Goal: Register for event/course

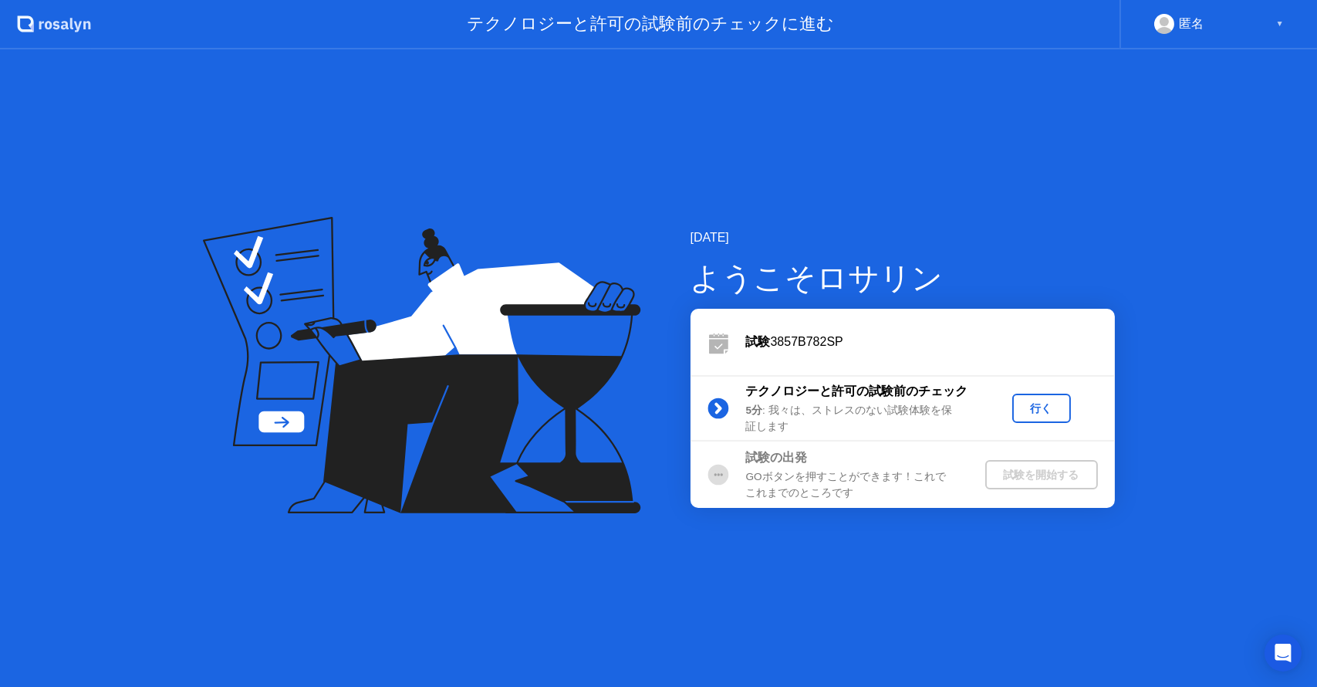
click at [1028, 408] on div "行く" at bounding box center [1041, 408] width 46 height 15
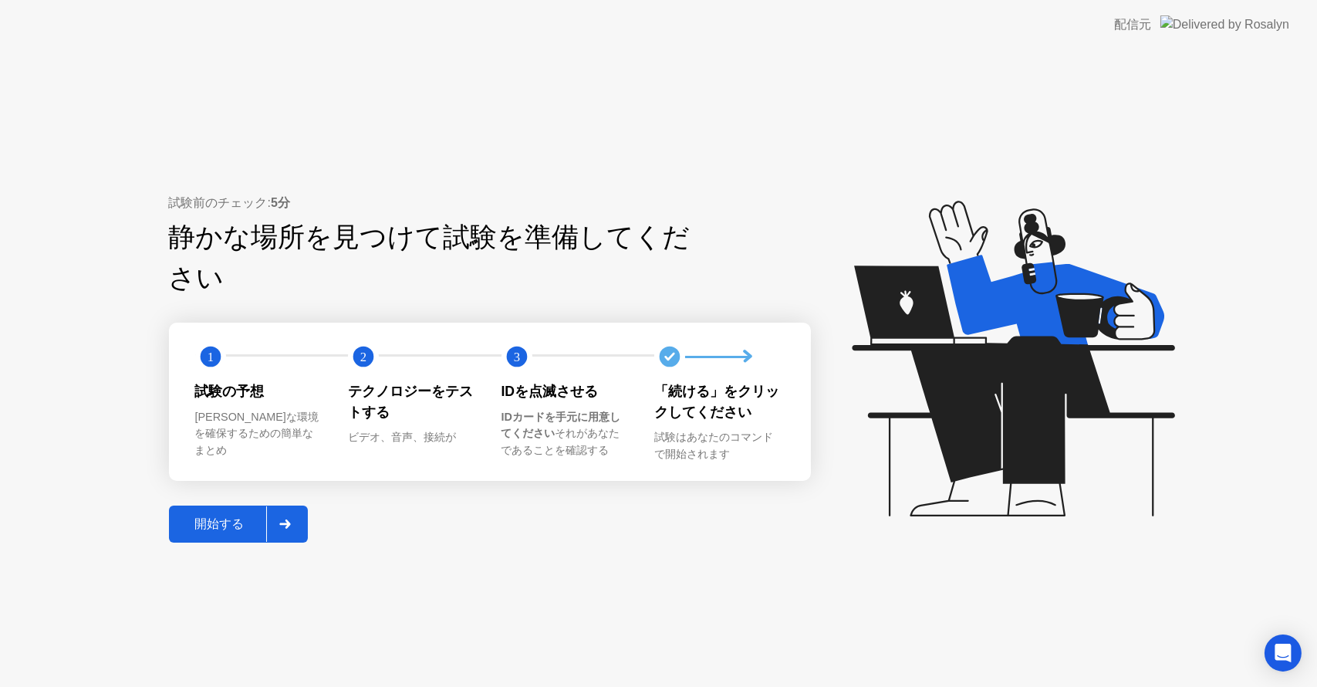
click at [183, 516] on div "開始する" at bounding box center [220, 524] width 93 height 16
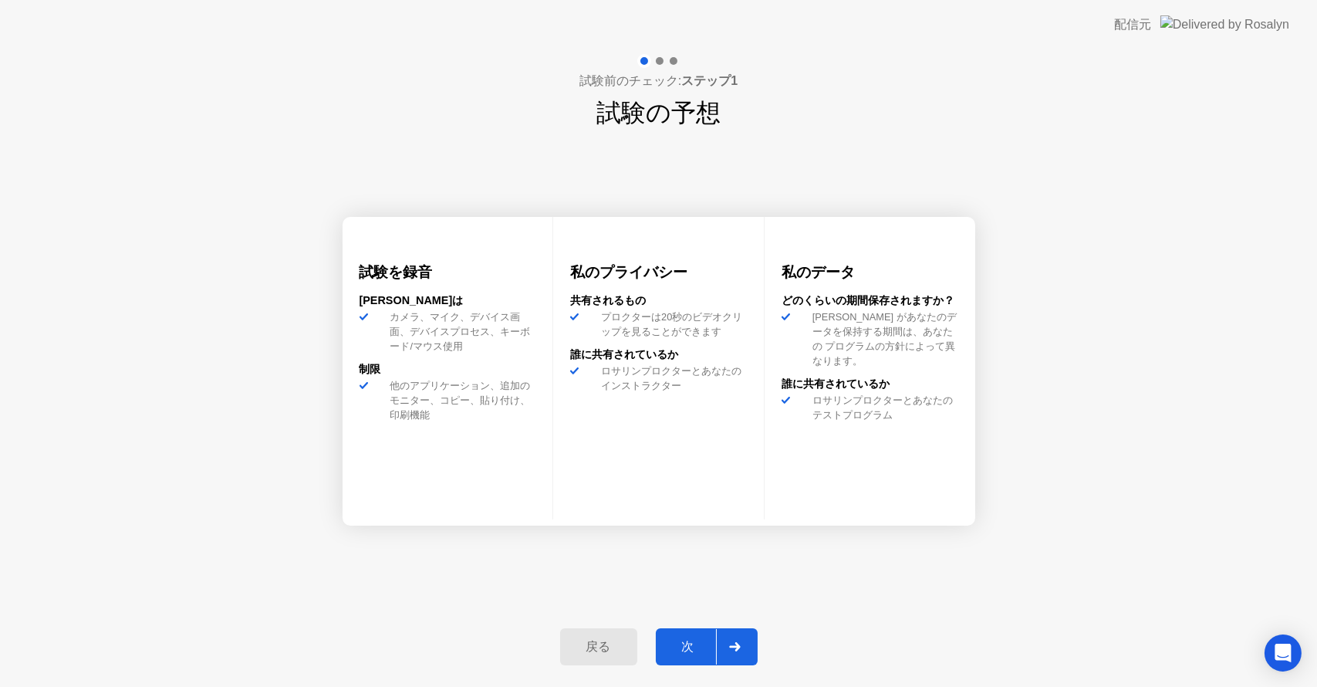
click at [692, 642] on div "次" at bounding box center [688, 647] width 56 height 16
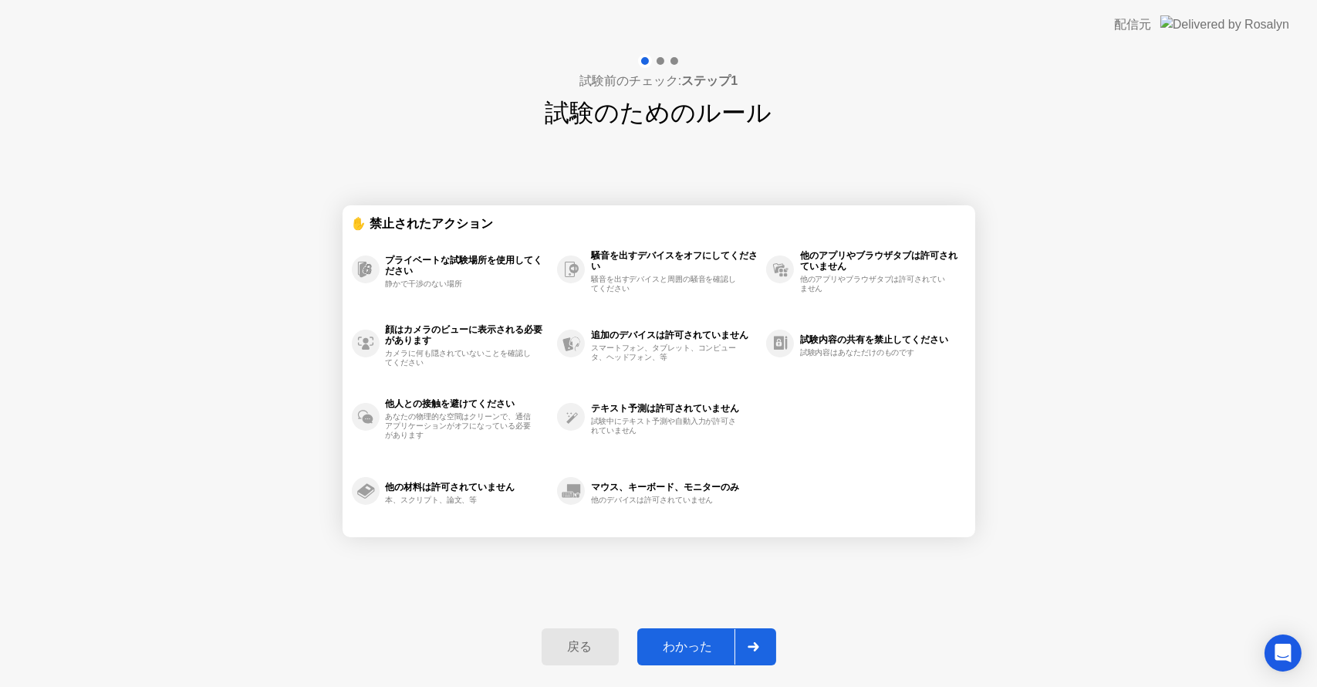
click at [707, 636] on button "わかった" at bounding box center [706, 646] width 139 height 37
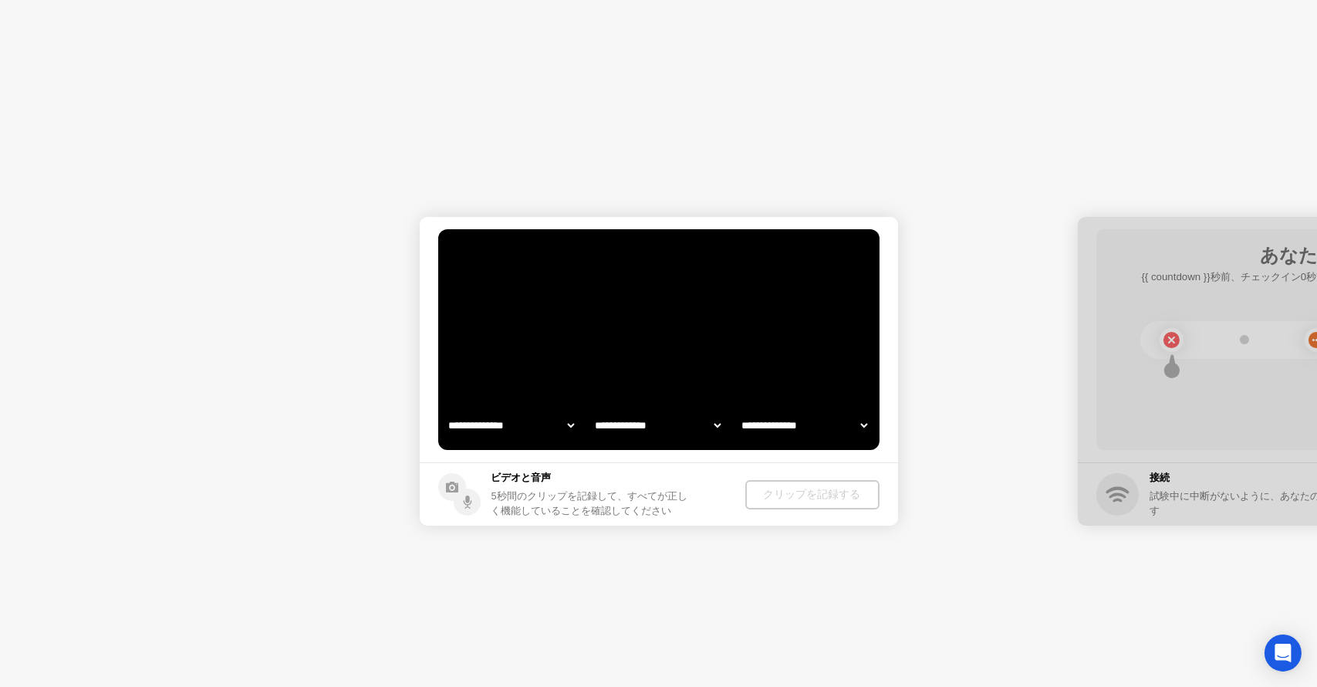
select select "**********"
select select "*******"
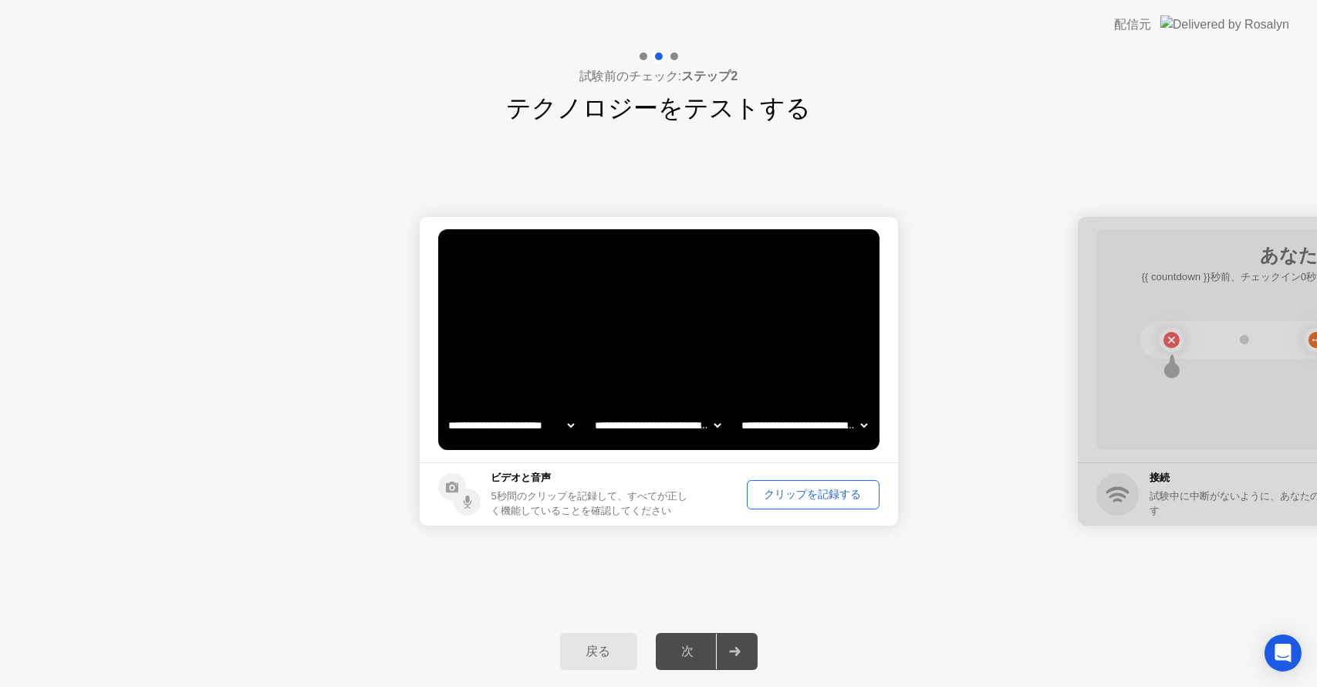
drag, startPoint x: 1139, startPoint y: 272, endPoint x: 1123, endPoint y: 282, distance: 19.1
click at [1126, 282] on div at bounding box center [1317, 371] width 478 height 309
click at [704, 431] on select "**********" at bounding box center [658, 425] width 132 height 31
click at [592, 410] on select "**********" at bounding box center [658, 425] width 132 height 31
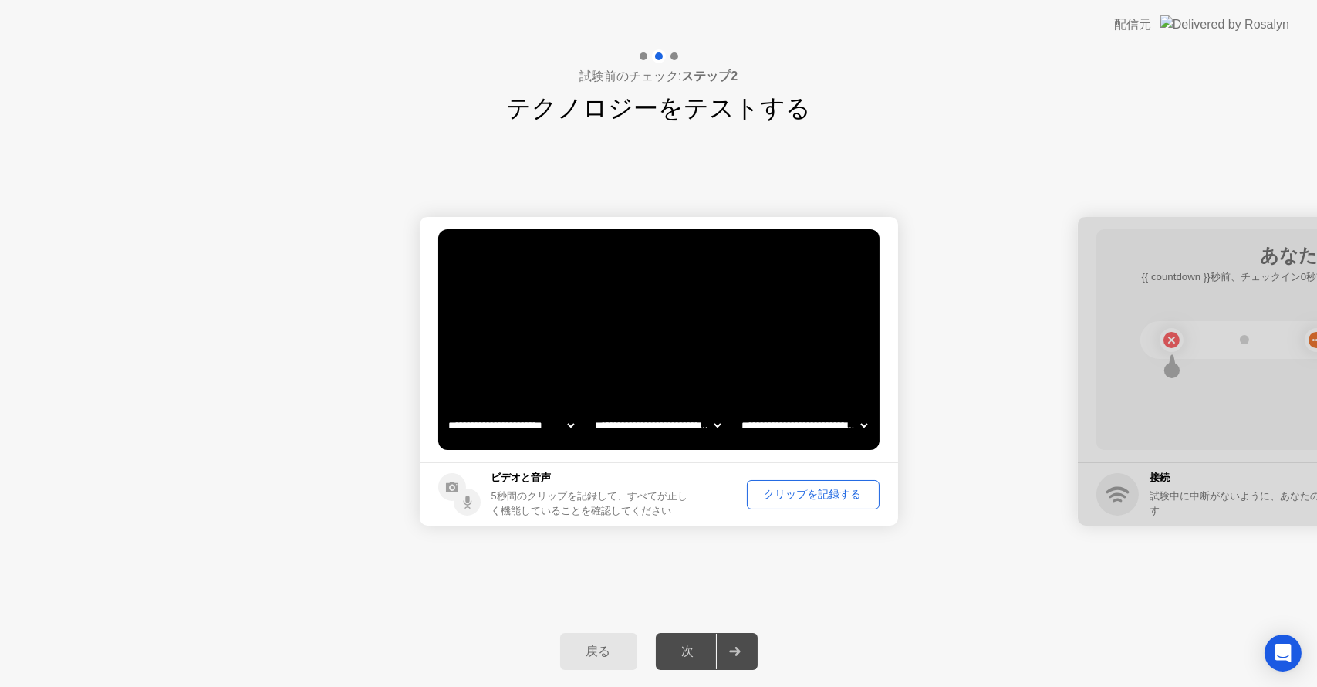
click at [869, 489] on div "クリップを記録する" at bounding box center [813, 494] width 122 height 15
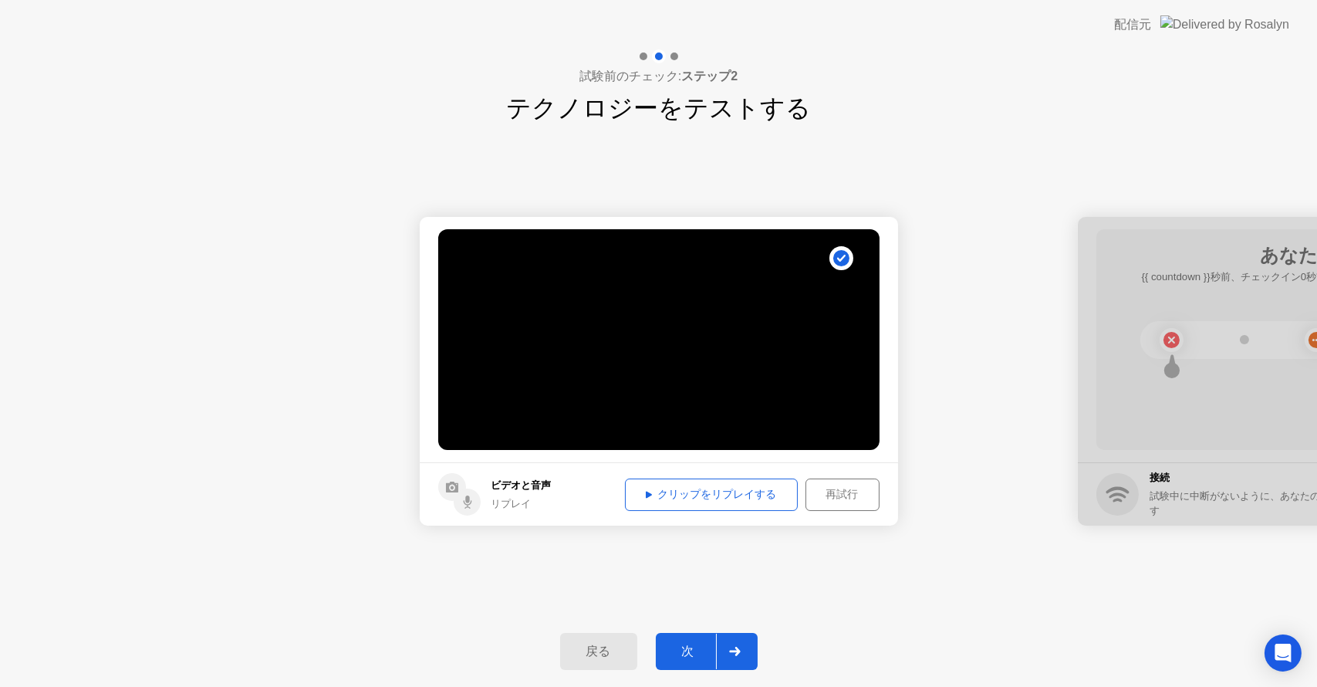
click at [643, 484] on button "クリップをリプレイする" at bounding box center [711, 494] width 173 height 32
click at [836, 488] on div "再試行" at bounding box center [842, 494] width 63 height 15
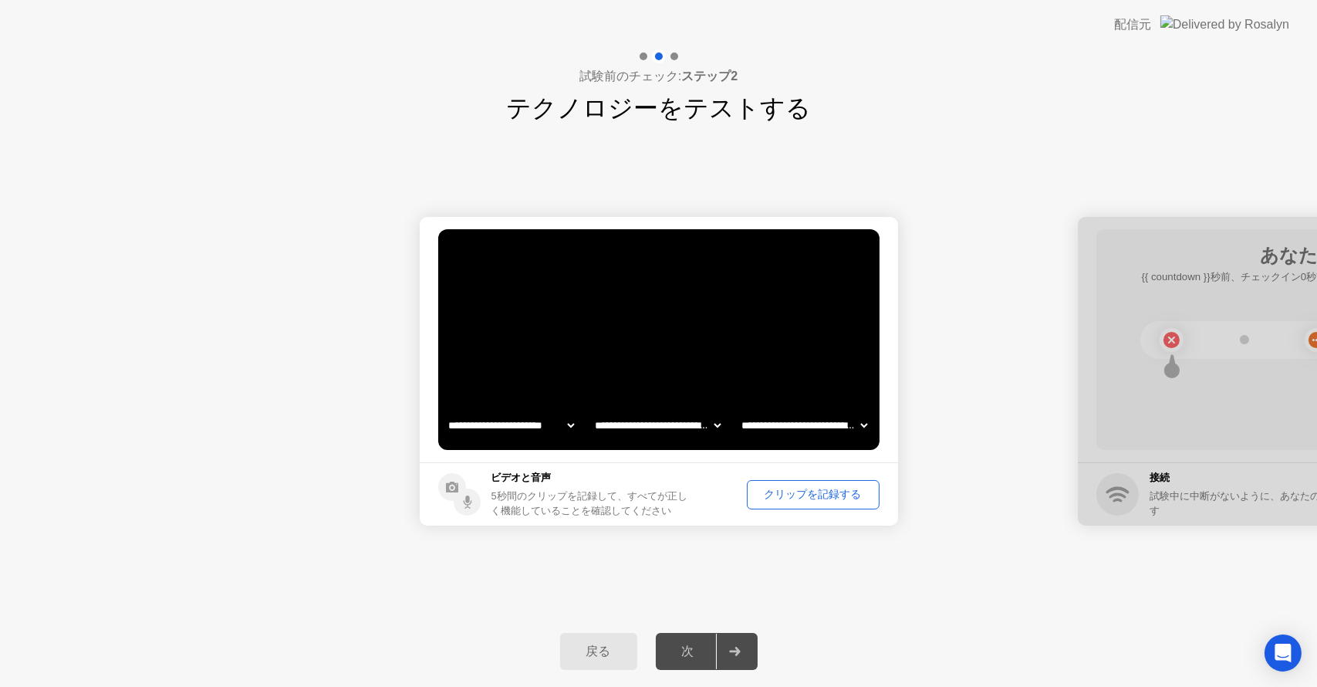
click at [836, 488] on div "クリップを記録する" at bounding box center [813, 494] width 122 height 15
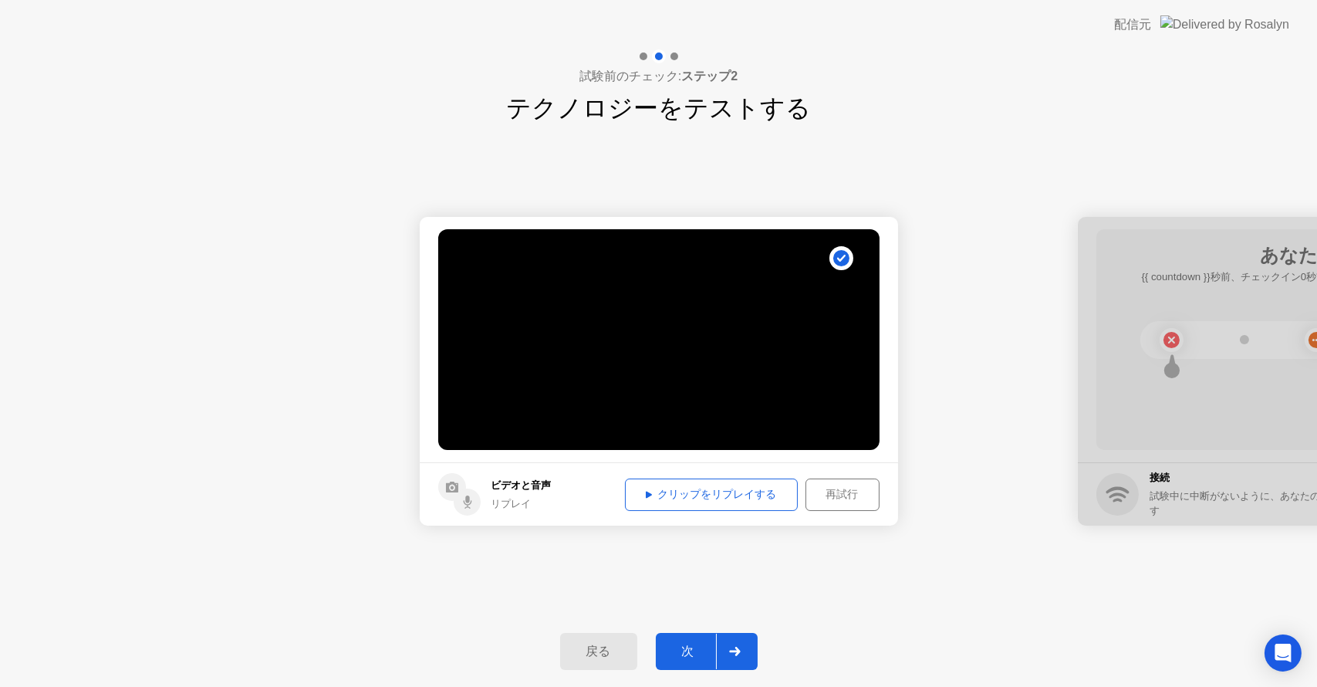
click at [723, 487] on div "クリップをリプレイする" at bounding box center [711, 494] width 162 height 15
click at [830, 504] on button "再試行" at bounding box center [842, 494] width 74 height 32
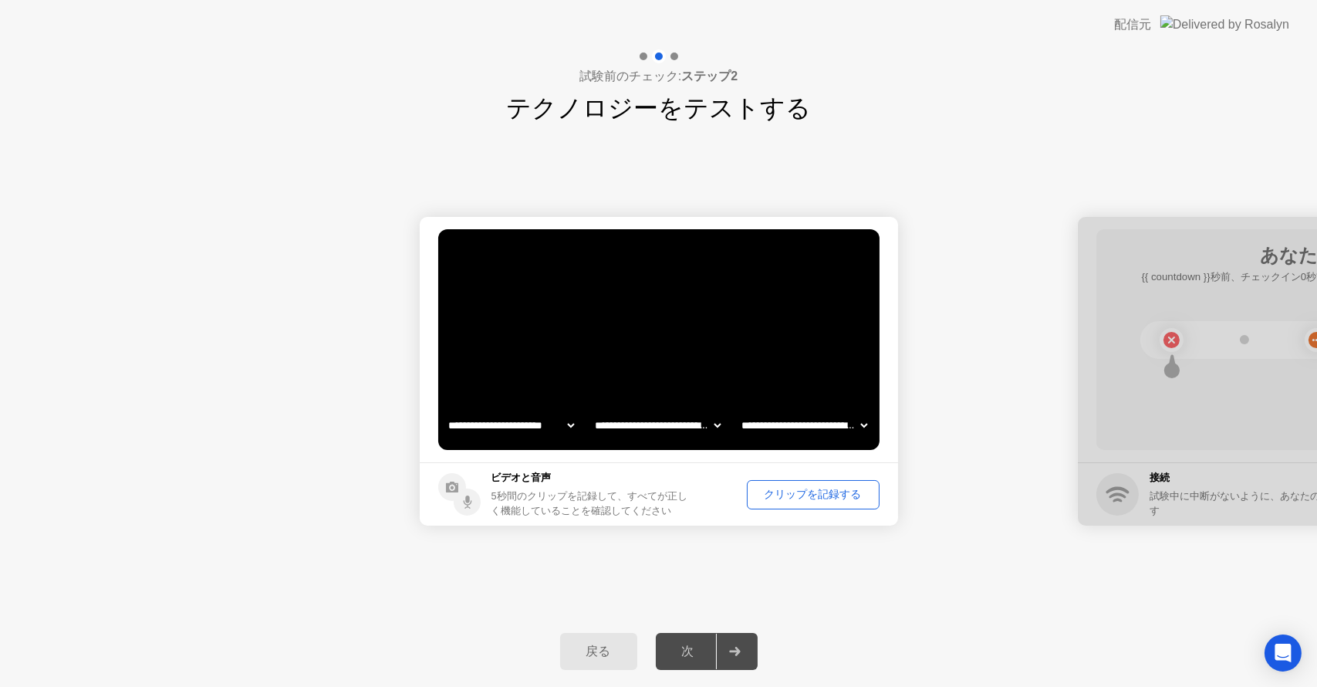
click at [826, 497] on div "クリップを記録する" at bounding box center [813, 494] width 122 height 15
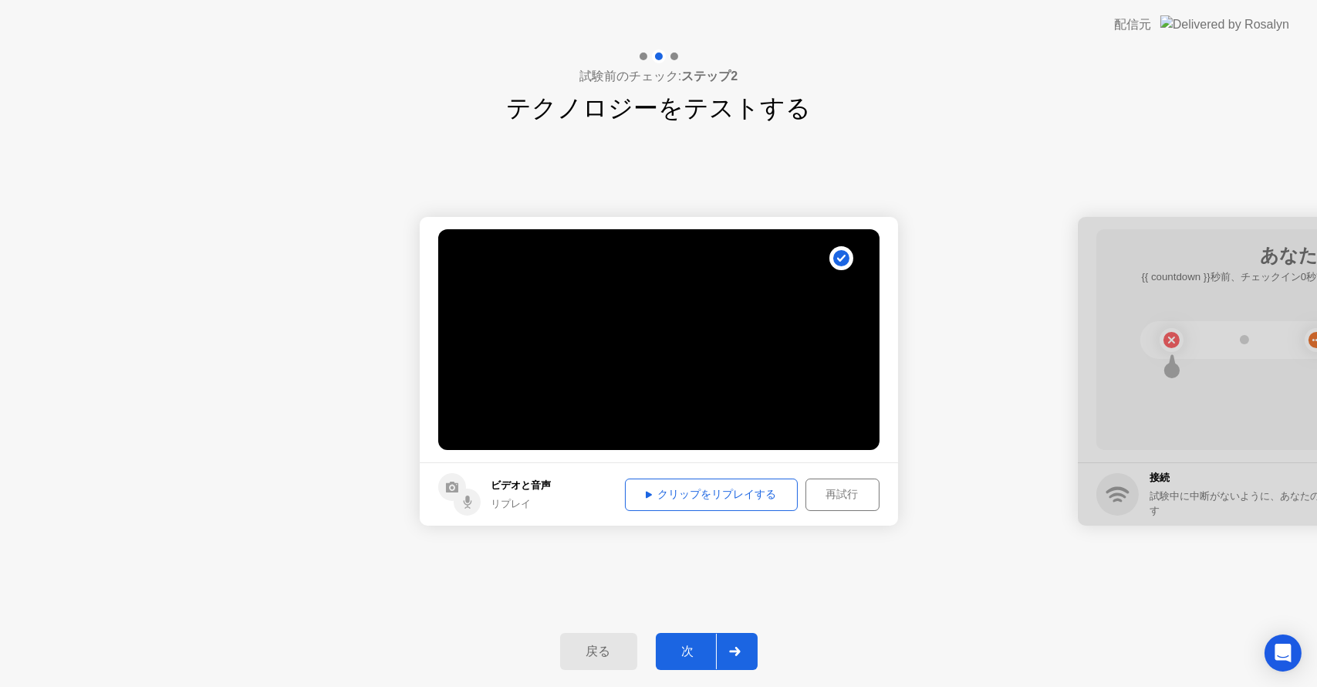
click at [659, 481] on button "クリップをリプレイする" at bounding box center [711, 494] width 173 height 32
click at [687, 653] on div "次" at bounding box center [688, 651] width 56 height 16
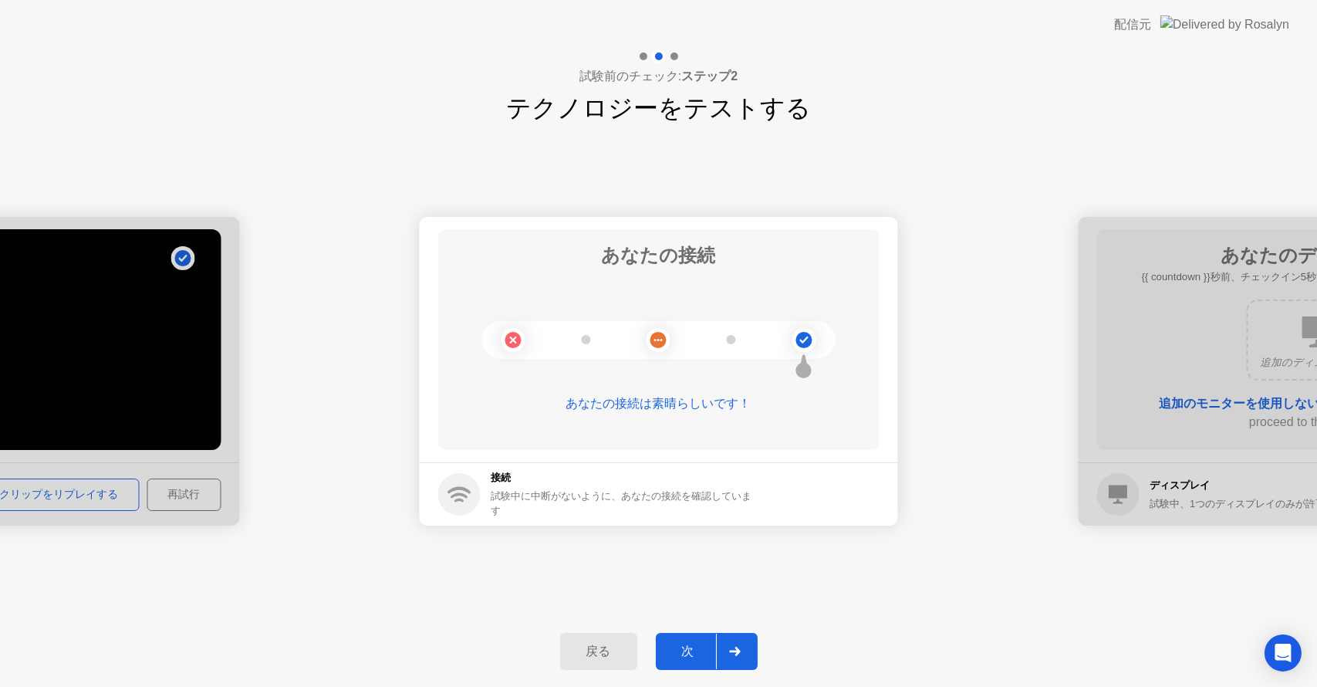
click at [705, 639] on button "次" at bounding box center [707, 651] width 102 height 37
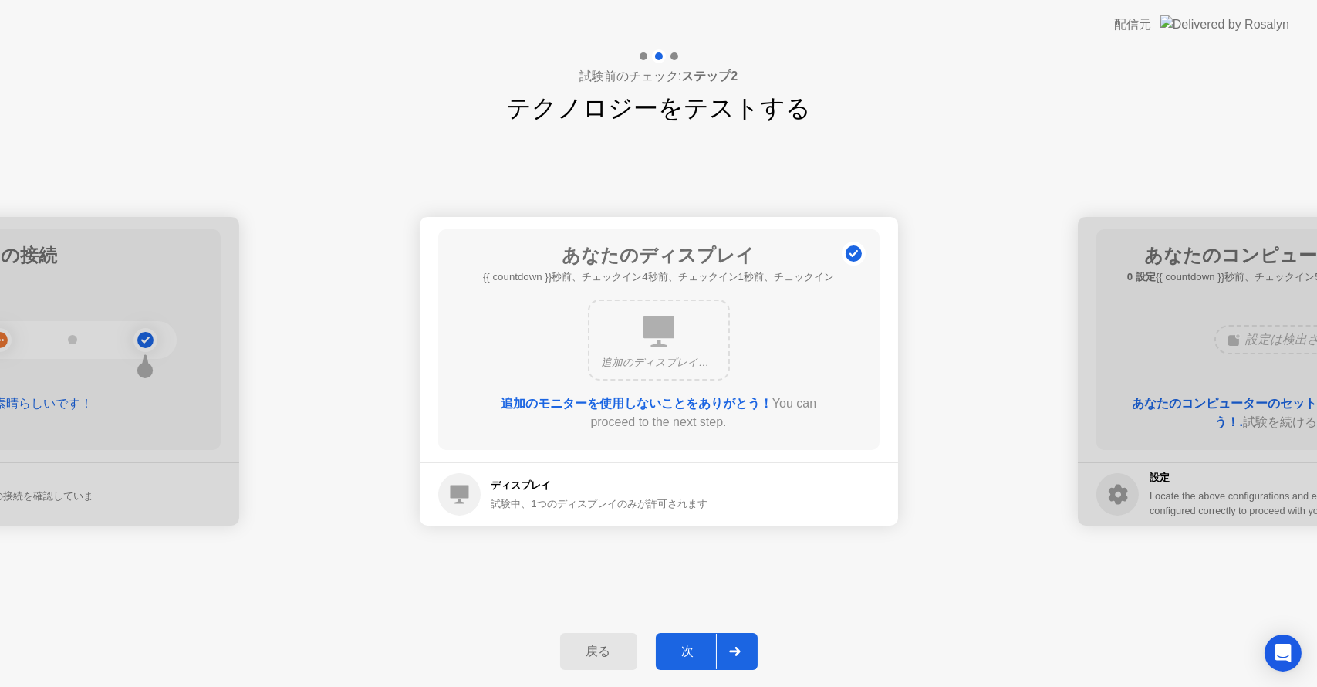
click at [690, 366] on div "追加のディスプレイは検出されませんでした" at bounding box center [659, 362] width 114 height 15
click at [678, 403] on b "追加のモニターを使用しないことをありがとう！" at bounding box center [637, 403] width 272 height 13
click at [725, 644] on div at bounding box center [734, 650] width 37 height 35
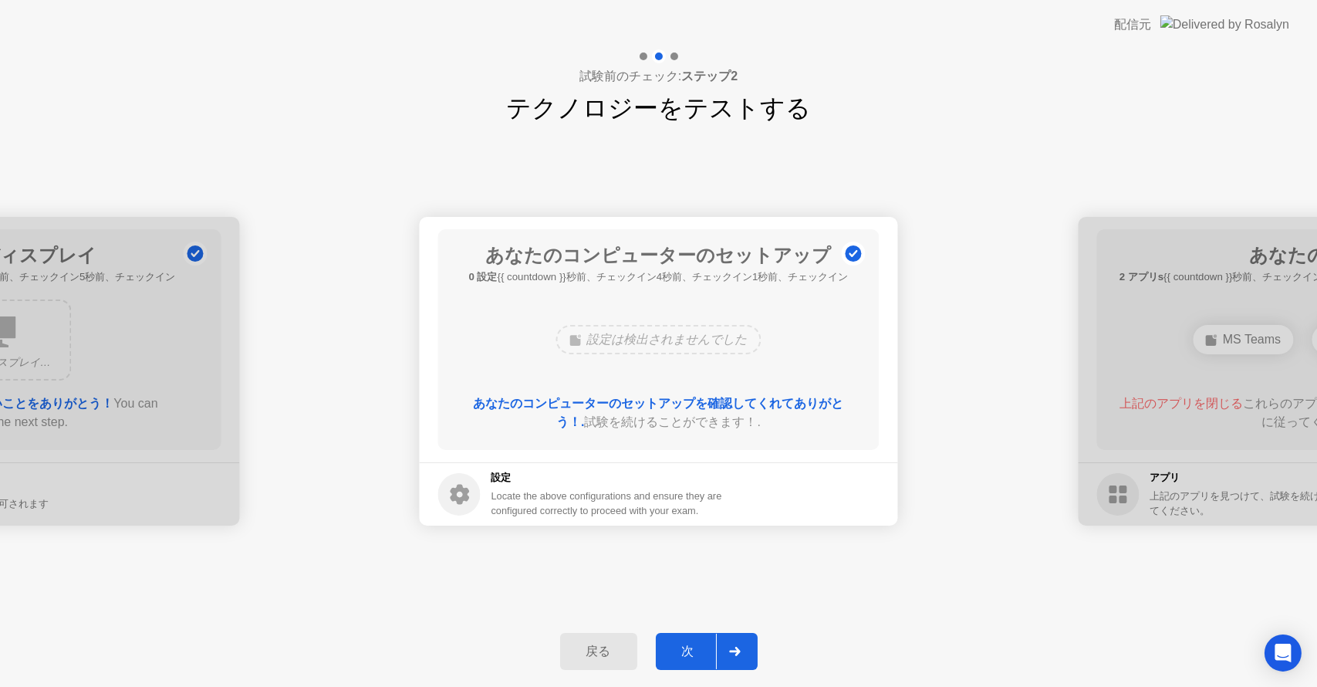
click at [737, 643] on div at bounding box center [734, 650] width 37 height 35
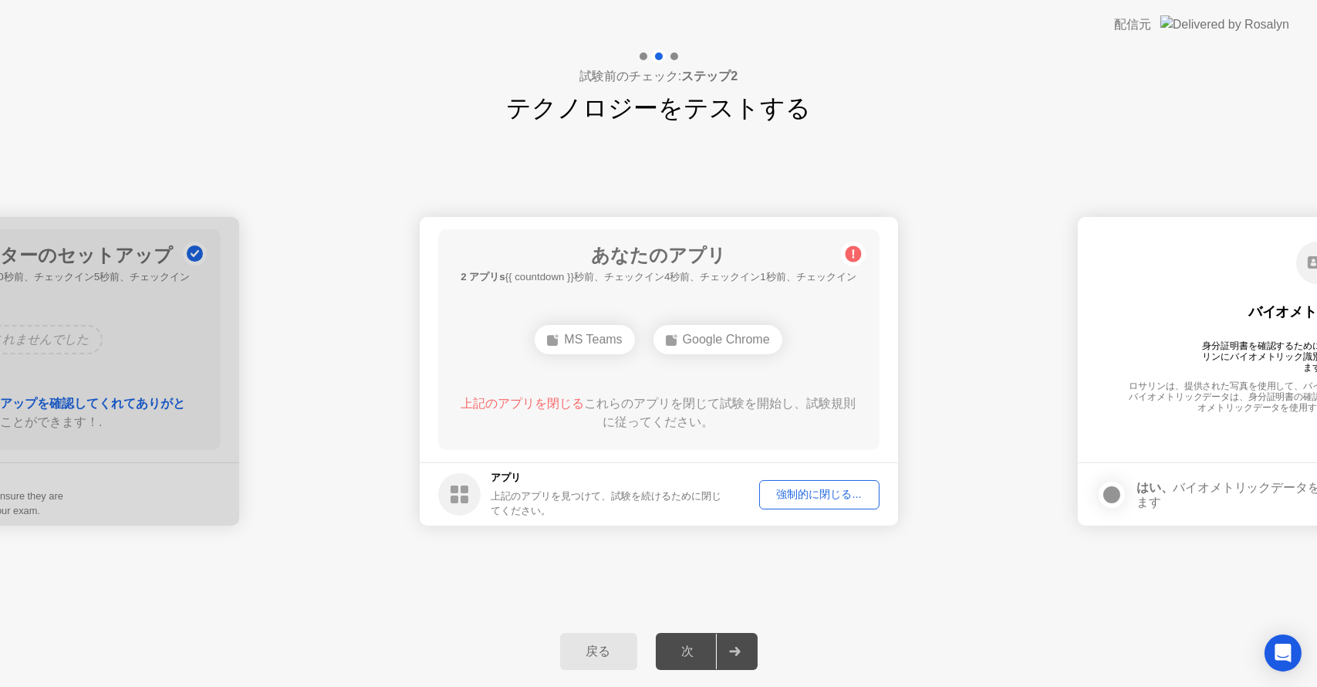
click at [600, 339] on div "MS Teams" at bounding box center [585, 339] width 100 height 29
click at [726, 353] on div "Google Chrome" at bounding box center [717, 339] width 129 height 29
click at [744, 326] on div "Google Chrome" at bounding box center [717, 339] width 129 height 29
click at [744, 336] on div "Google Chrome" at bounding box center [717, 339] width 129 height 29
click at [744, 339] on div "Google Chrome" at bounding box center [717, 339] width 129 height 29
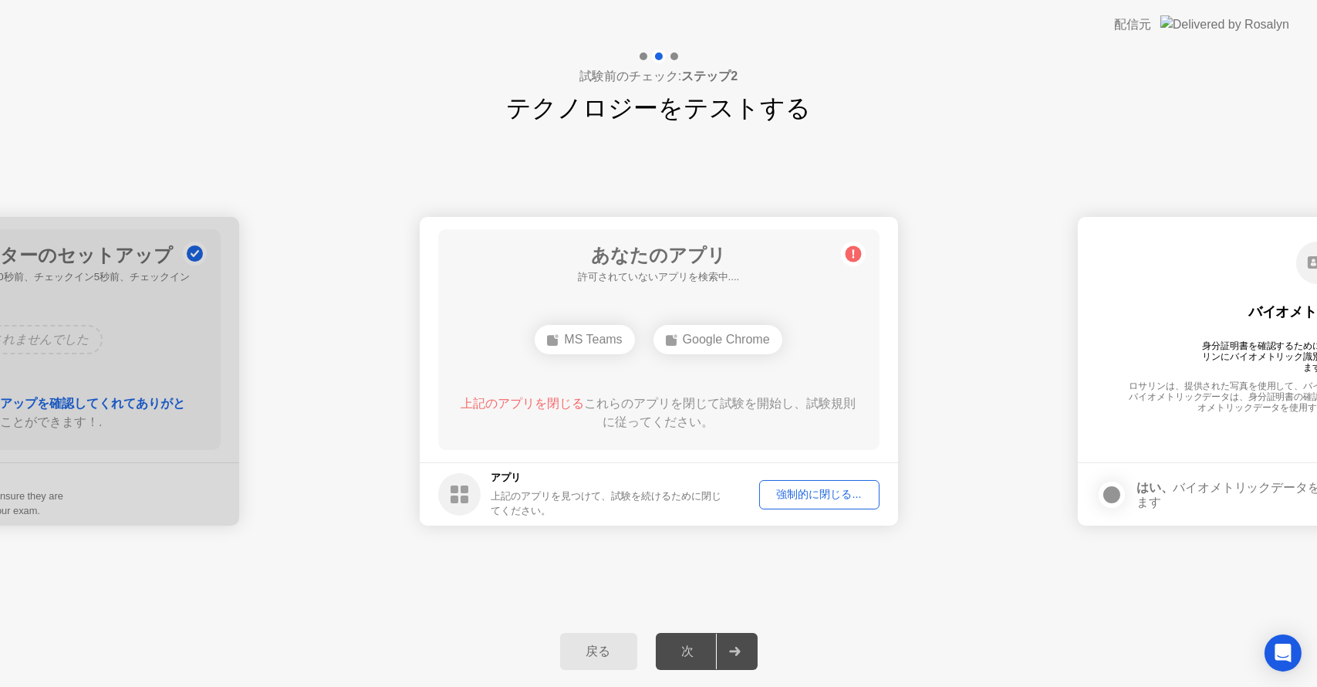
click at [744, 339] on div "Google Chrome" at bounding box center [717, 339] width 129 height 29
click at [710, 343] on div "Google Chrome" at bounding box center [717, 339] width 129 height 29
click at [824, 489] on div "強制的に閉じる..." at bounding box center [819, 494] width 110 height 15
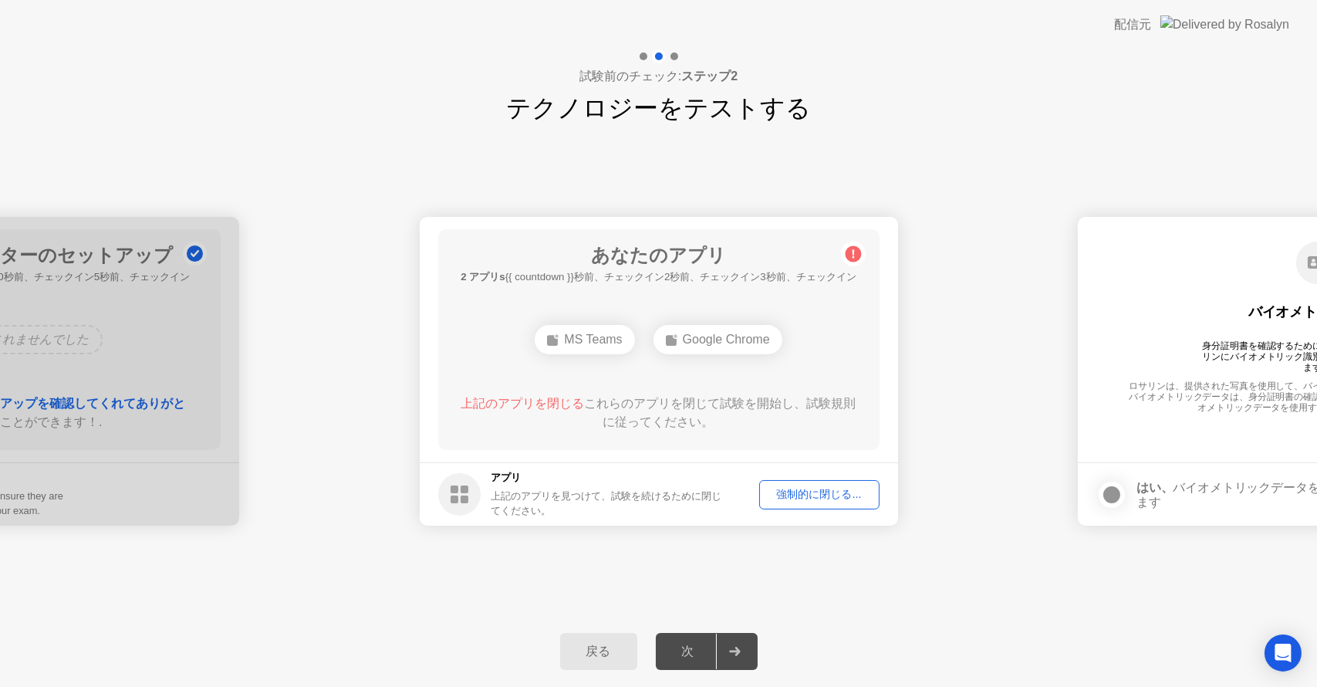
click at [734, 343] on div "Google Chrome" at bounding box center [717, 339] width 129 height 29
click at [546, 394] on div "上記のアプリを閉じる これらのアプリを閉じて試験を開始し、試験規則に従ってください。" at bounding box center [658, 412] width 397 height 37
click at [546, 403] on span "上記のアプリを閉じる" at bounding box center [522, 403] width 123 height 13
click at [579, 403] on span "上記のアプリを閉じる" at bounding box center [522, 403] width 123 height 13
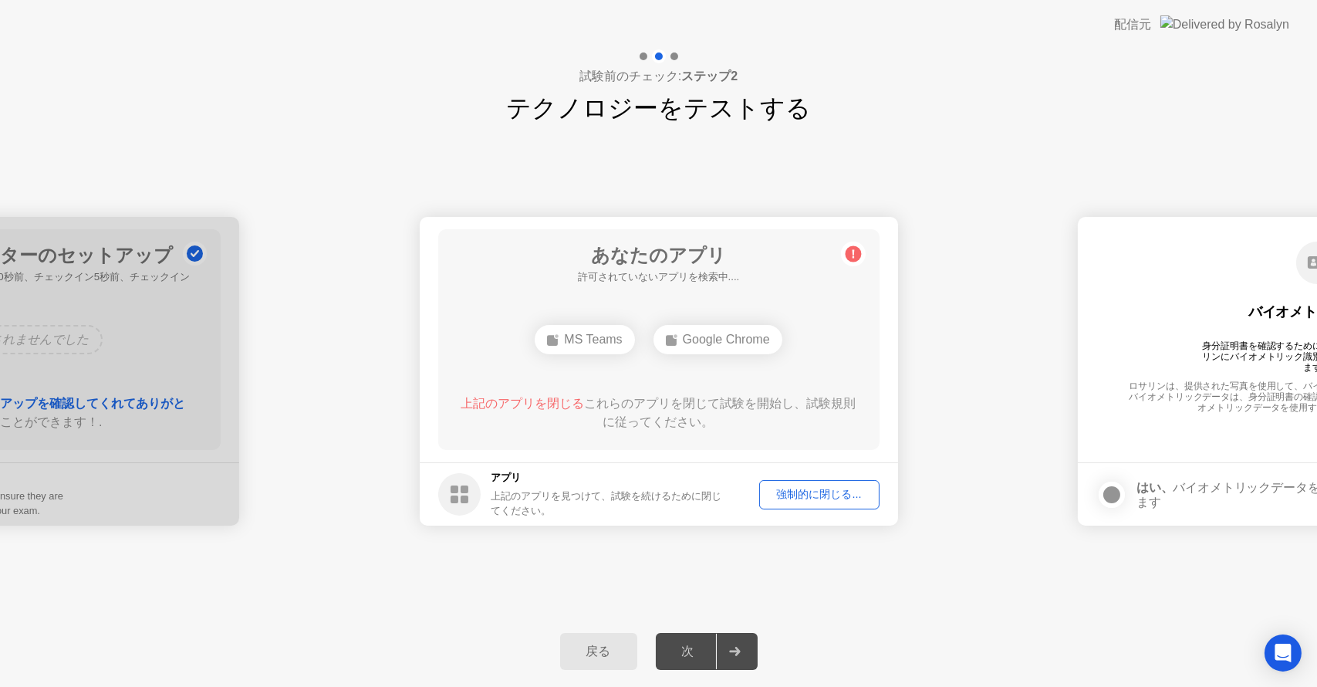
click at [579, 403] on span "上記のアプリを閉じる" at bounding box center [522, 403] width 123 height 13
click at [805, 505] on button "強制的に閉じる..." at bounding box center [819, 494] width 120 height 29
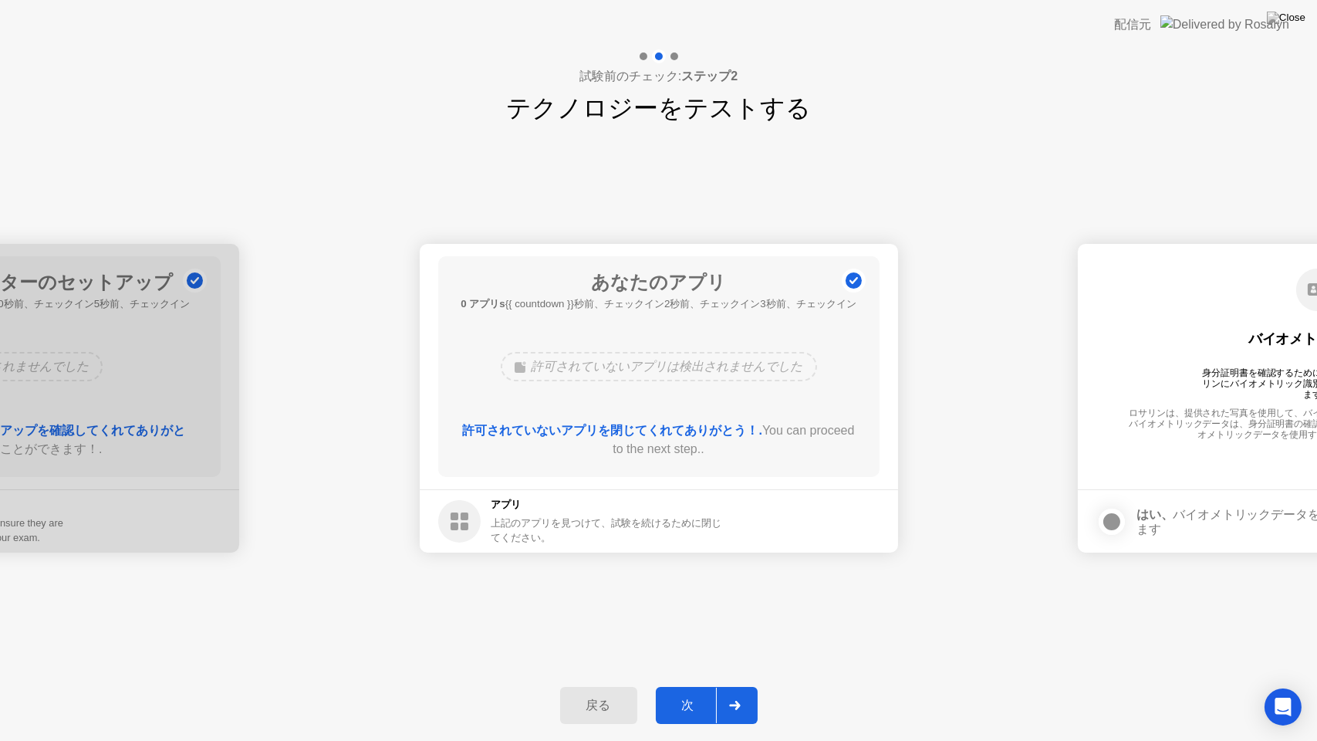
click at [736, 686] on div at bounding box center [734, 704] width 37 height 35
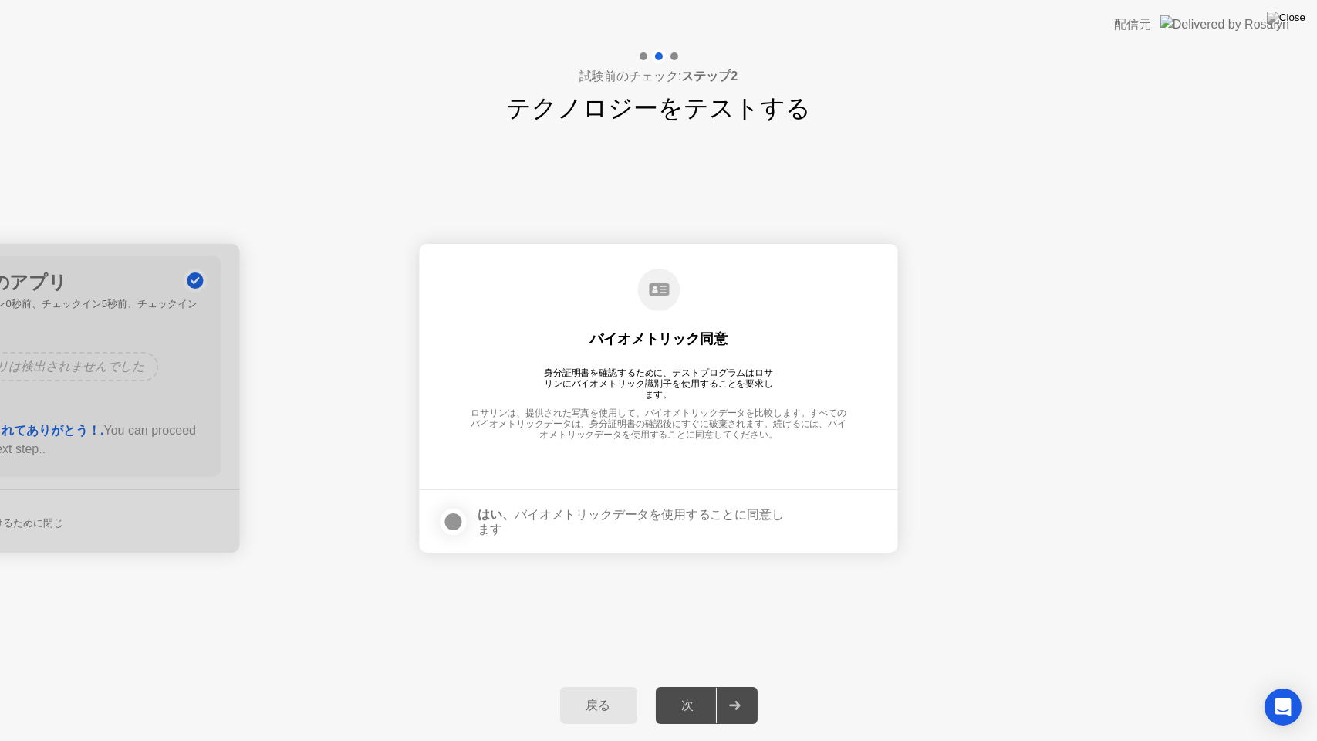
click at [455, 515] on div at bounding box center [453, 521] width 19 height 19
click at [735, 686] on icon at bounding box center [734, 704] width 11 height 9
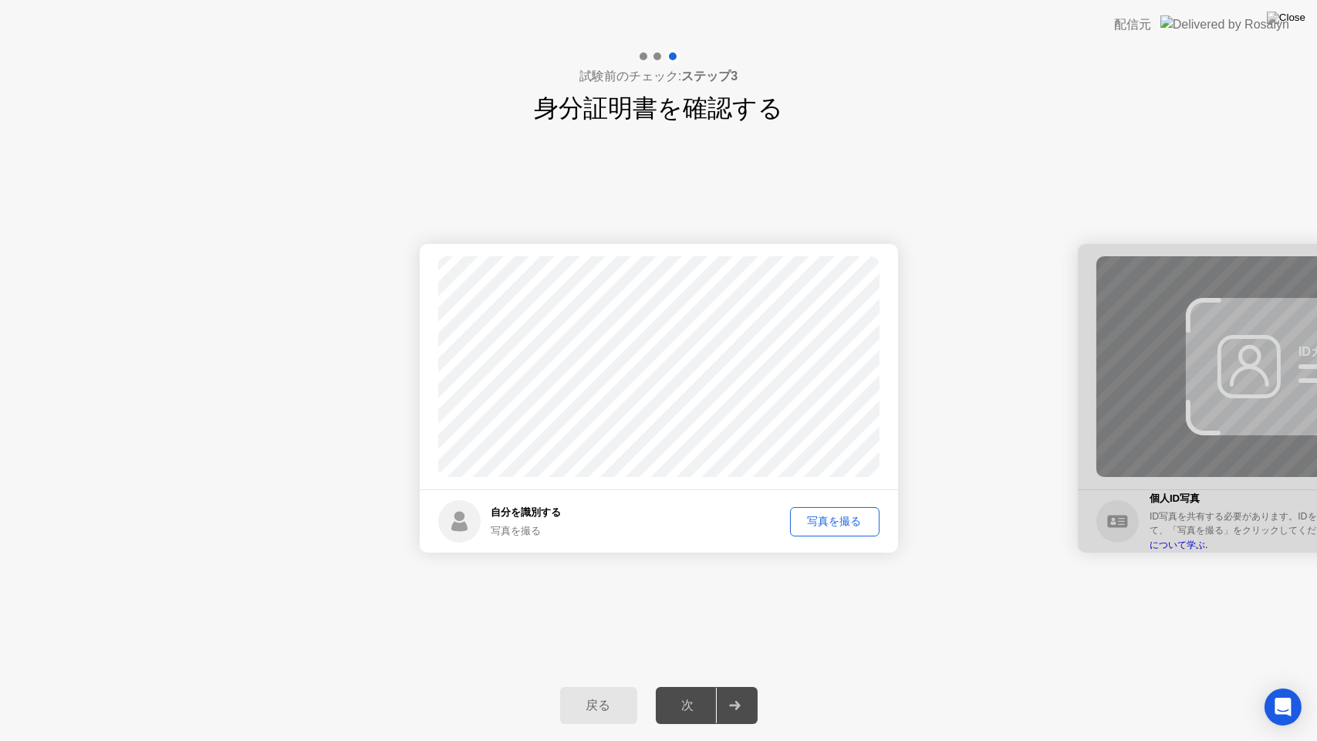
click at [820, 523] on div "写真を撮る" at bounding box center [834, 521] width 79 height 15
click at [843, 519] on div "再撮影" at bounding box center [845, 521] width 57 height 15
click at [827, 524] on div "写真を撮る" at bounding box center [834, 521] width 79 height 15
click at [736, 686] on div at bounding box center [734, 704] width 37 height 35
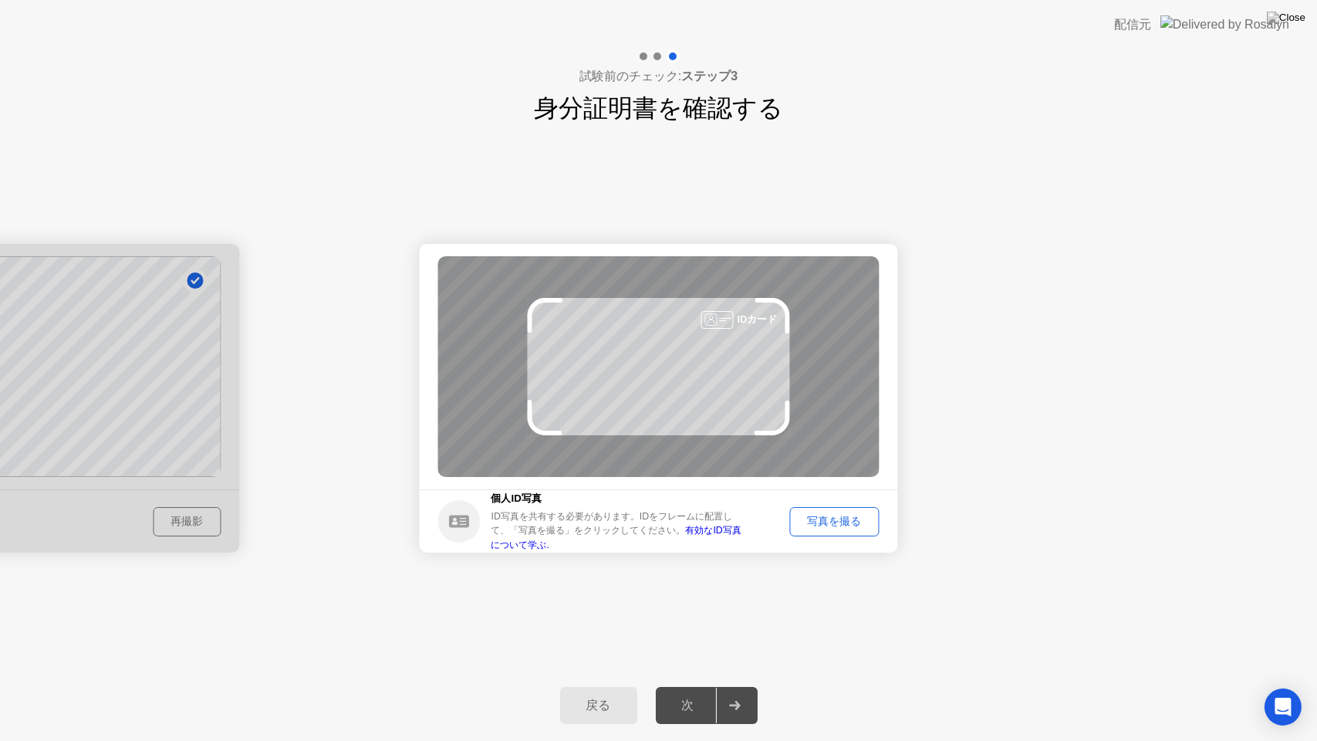
click at [694, 543] on div "ID写真を共有する必要があります。IDをフレームに配置して、「写真を撮る」をクリックしてください。 有効なID写真について学ぶ." at bounding box center [620, 530] width 259 height 42
click at [694, 538] on link "有効なID写真について学ぶ." at bounding box center [616, 537] width 250 height 25
click at [856, 521] on div "写真を撮る" at bounding box center [834, 521] width 79 height 15
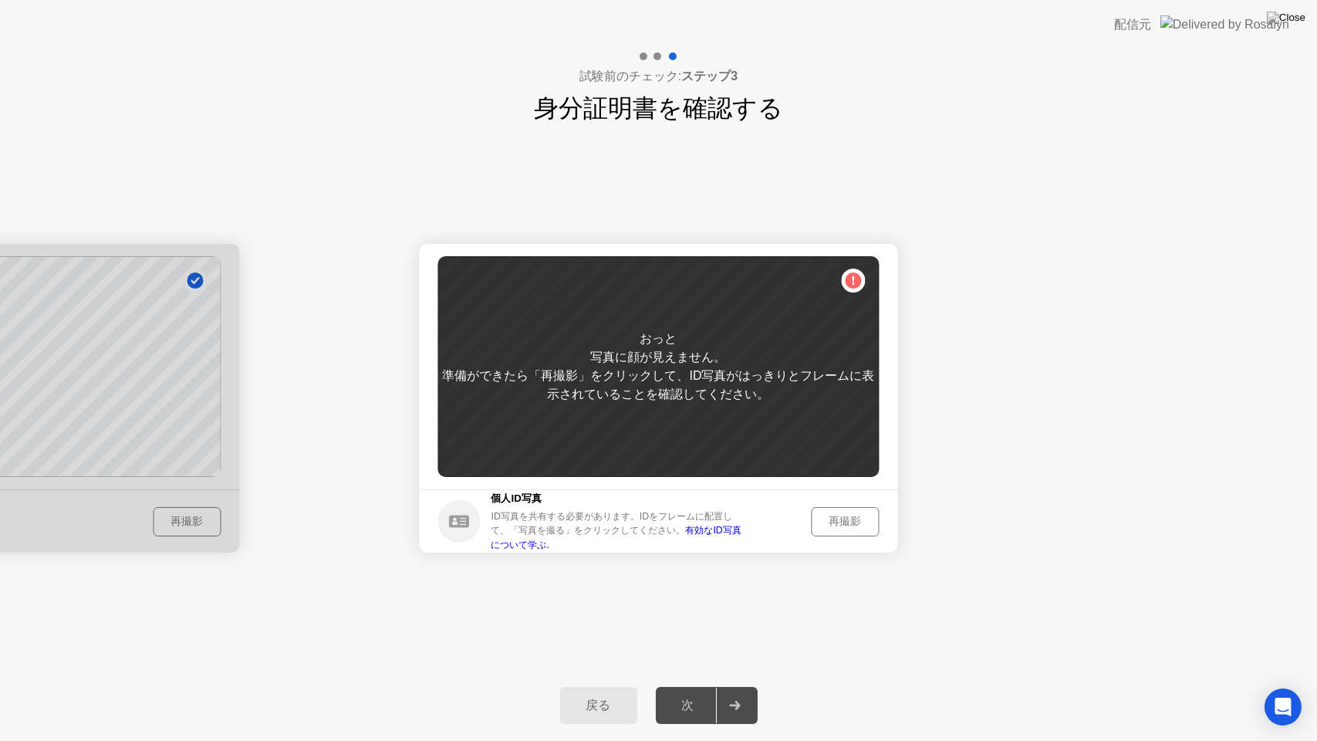
click at [847, 521] on div "再撮影" at bounding box center [845, 521] width 57 height 15
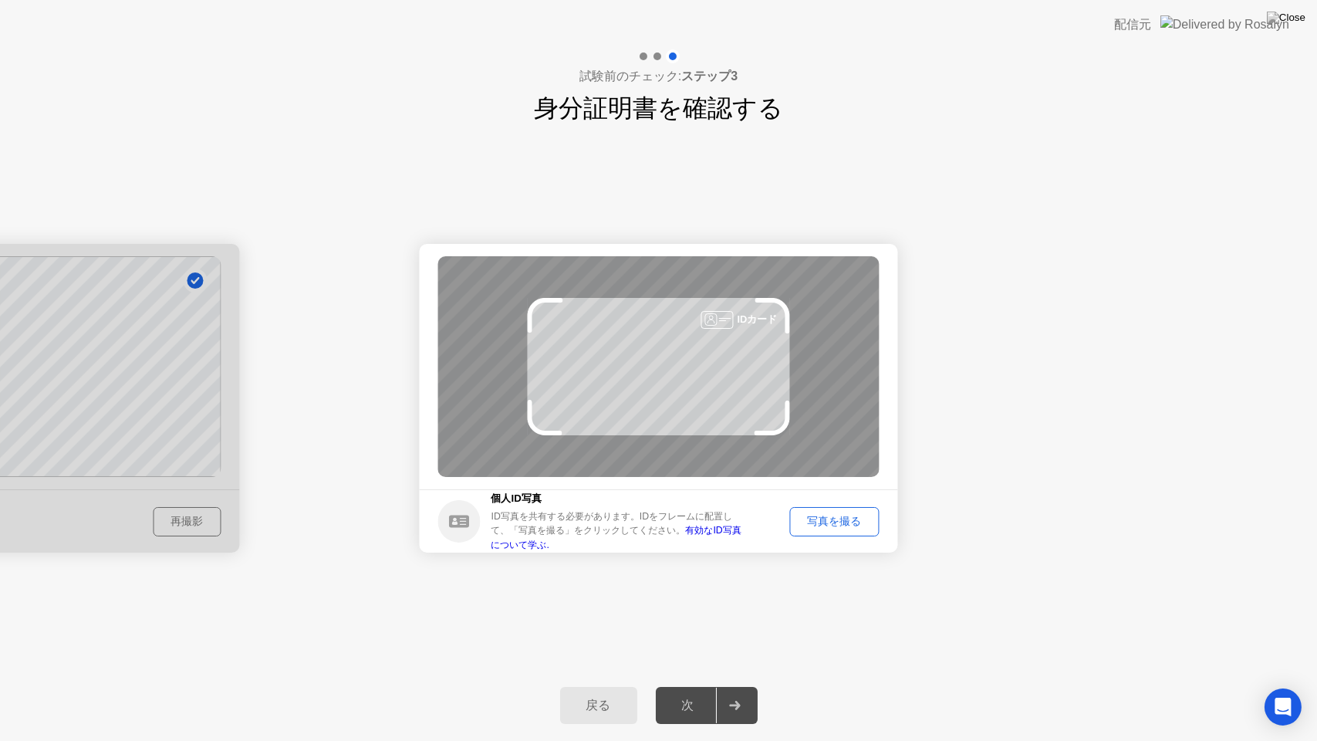
click at [855, 522] on div "写真を撮る" at bounding box center [834, 521] width 79 height 15
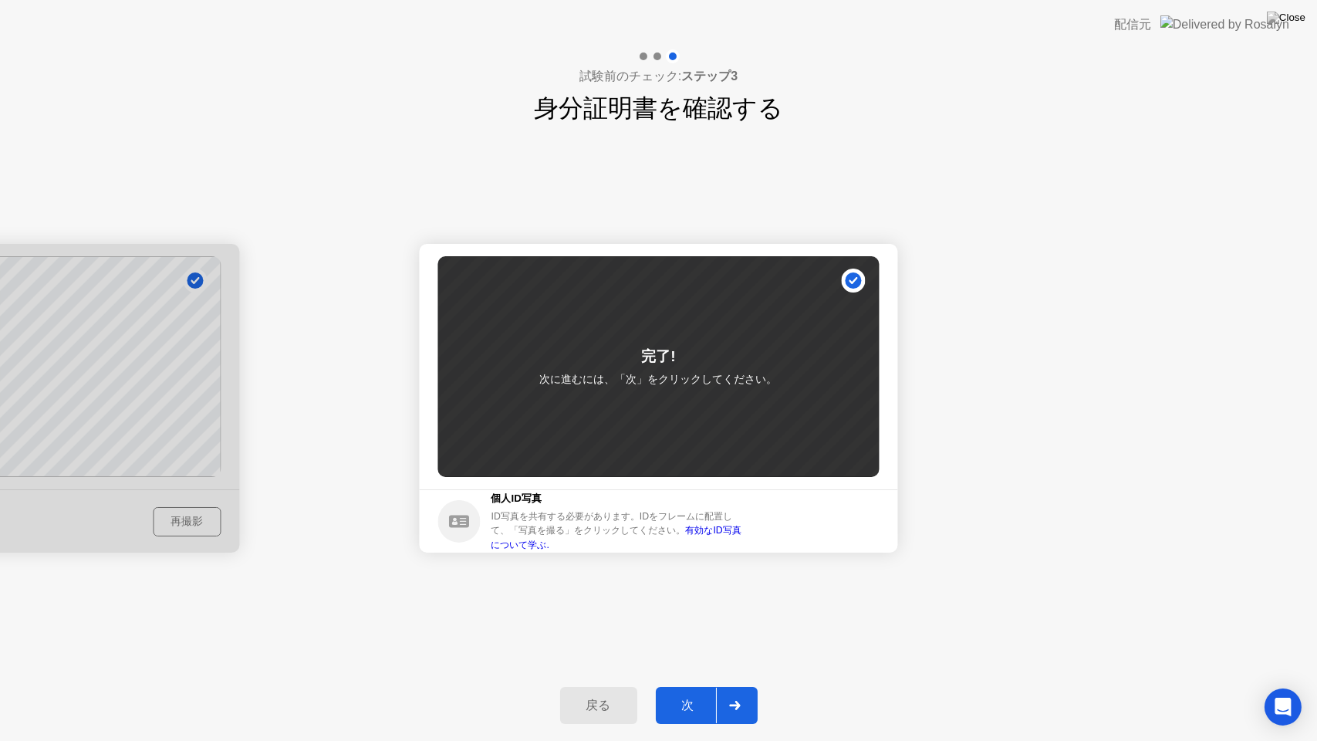
click at [701, 686] on div "次" at bounding box center [688, 705] width 56 height 16
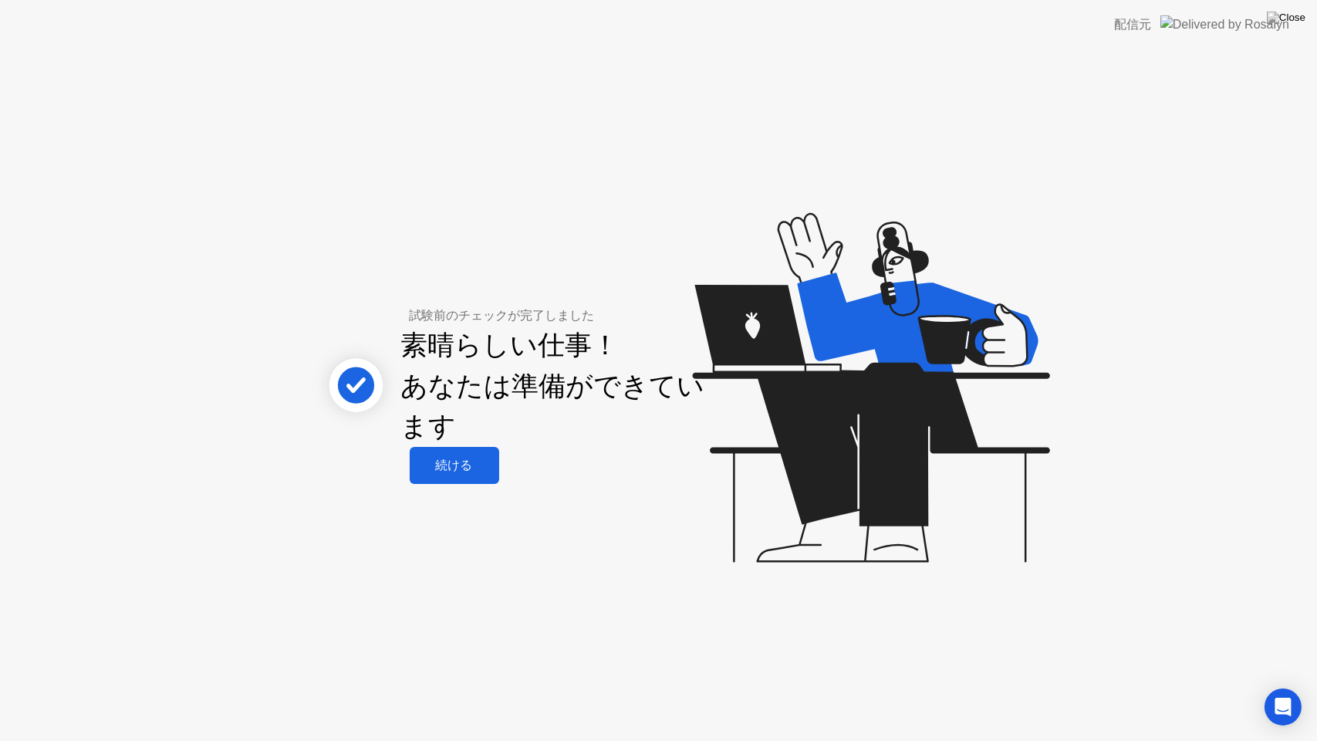
click at [457, 467] on div "続ける" at bounding box center [454, 465] width 80 height 16
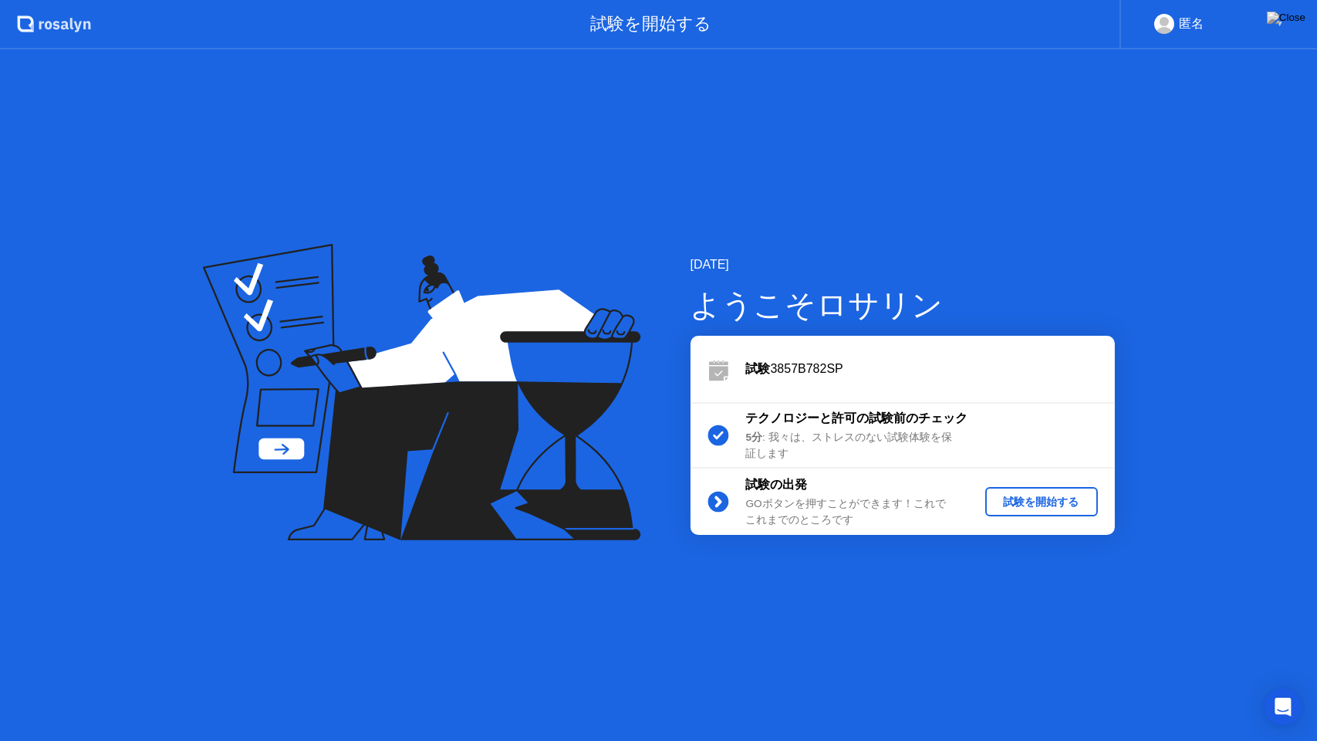
click at [1055, 502] on div "試験を開始する" at bounding box center [1041, 501] width 100 height 15
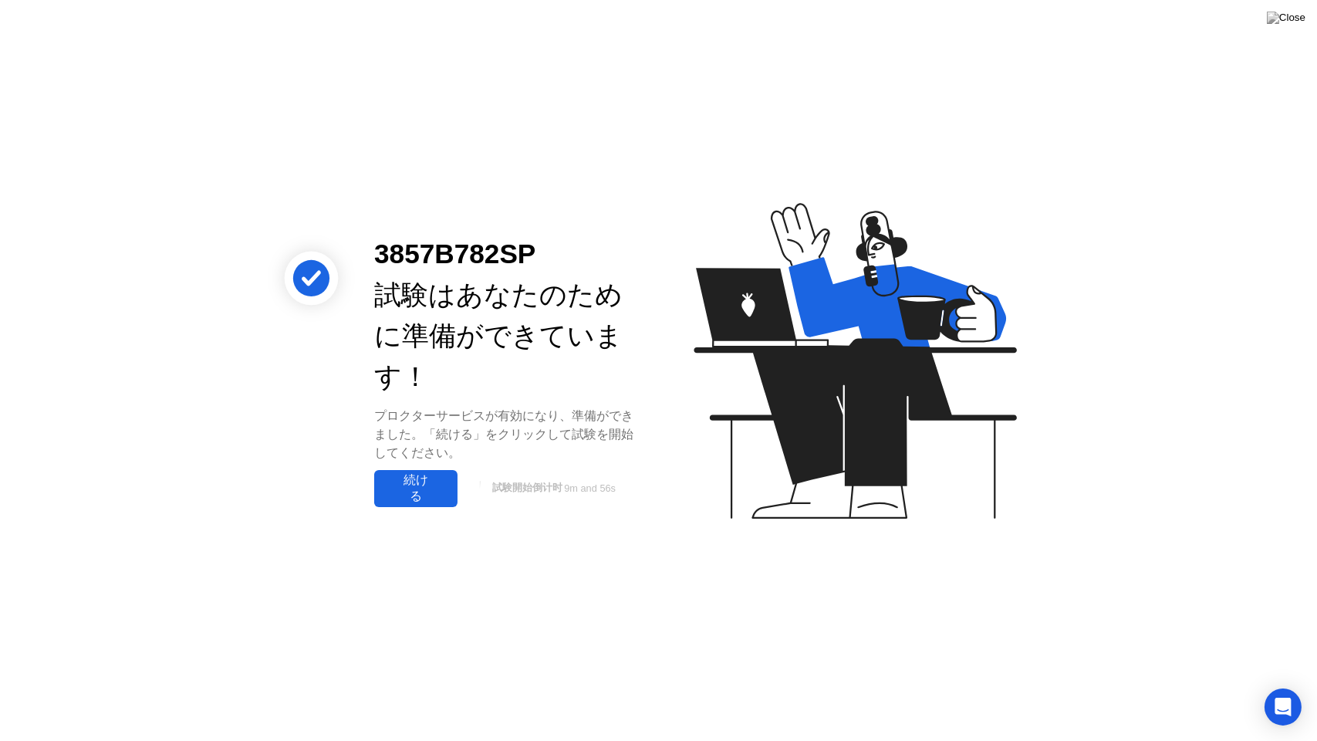
click at [411, 495] on div "続ける" at bounding box center [416, 488] width 74 height 32
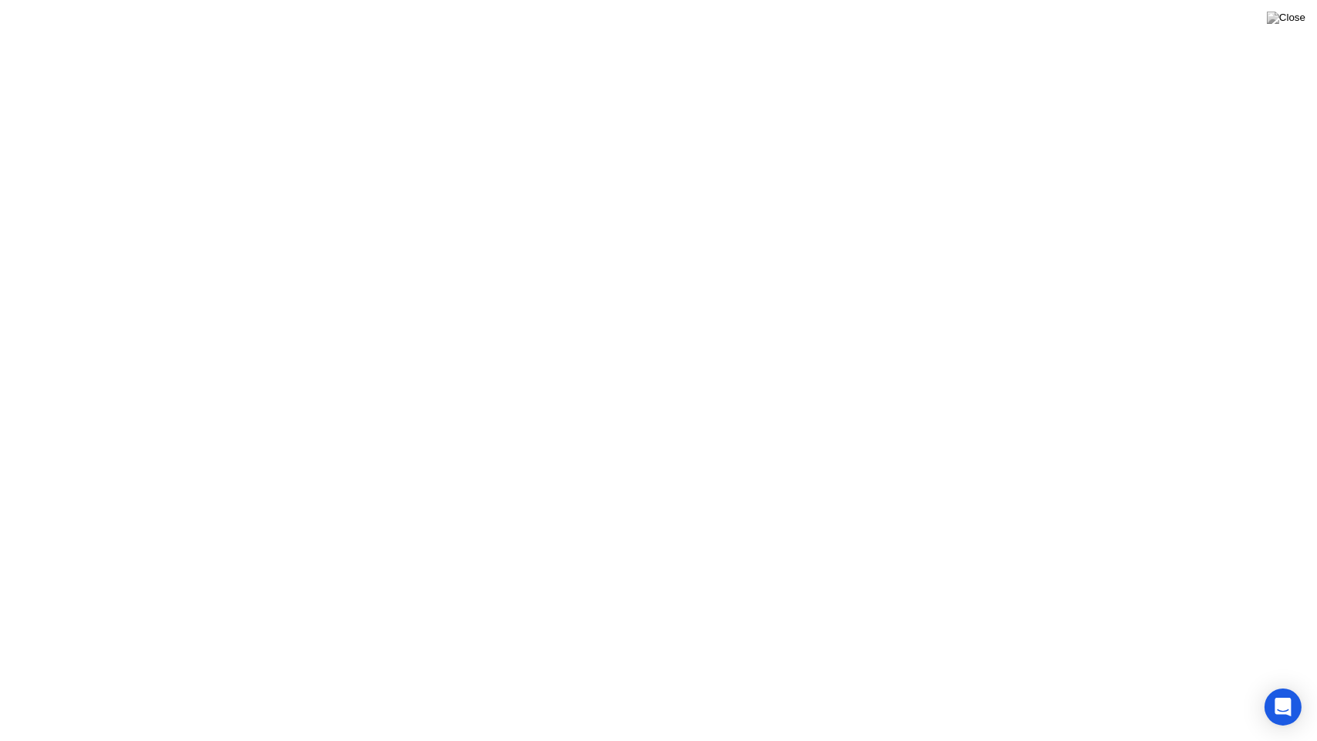
click icon
click at [1163, 686] on div "End Proctoring Session" at bounding box center [1190, 697] width 170 height 14
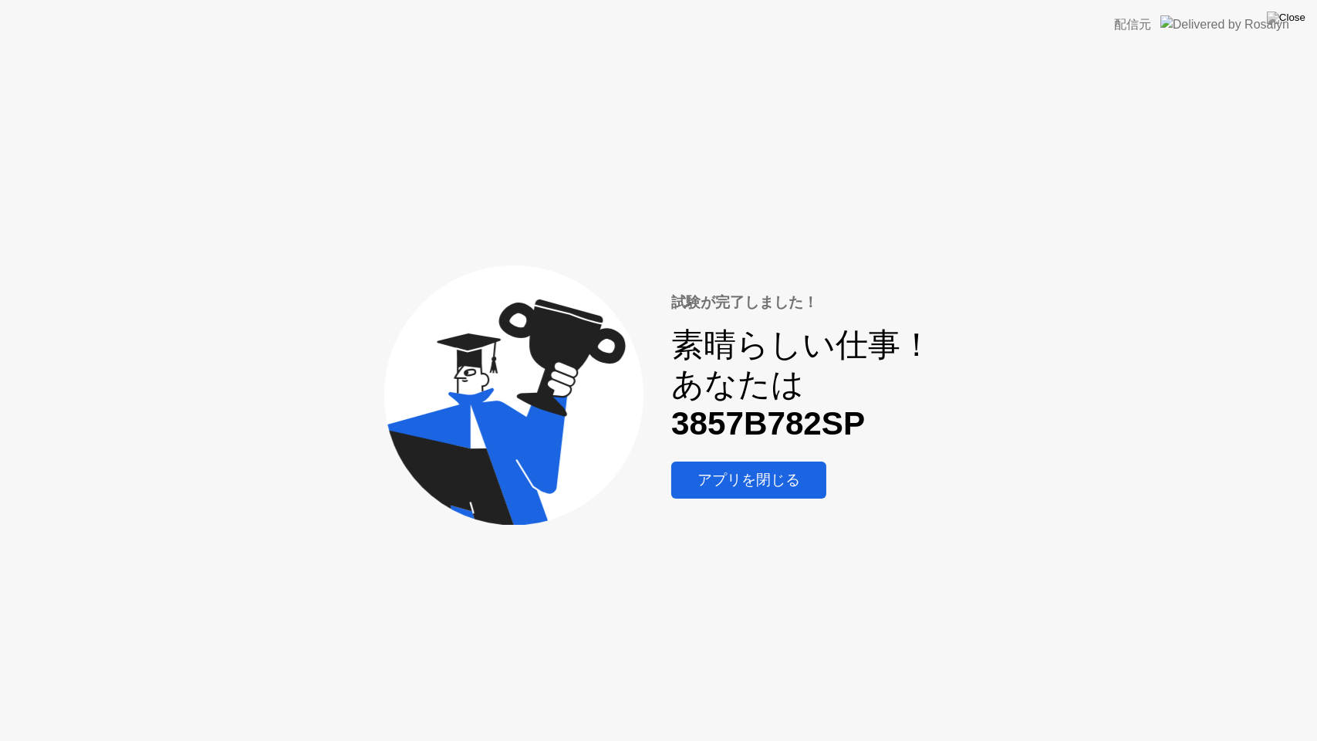
click at [761, 485] on div "アプリを閉じる" at bounding box center [749, 480] width 146 height 20
